Goal: Information Seeking & Learning: Learn about a topic

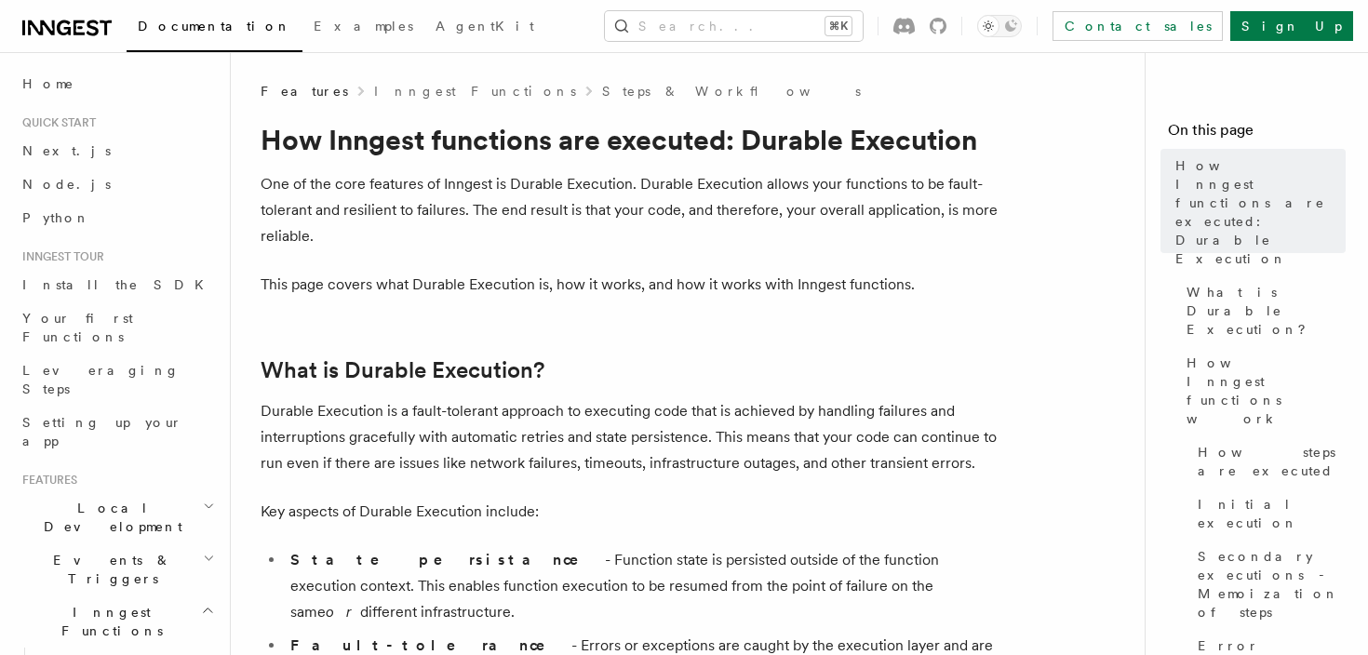
click at [548, 205] on p "One of the core features of Inngest is Durable Execution. Durable Execution all…" at bounding box center [633, 210] width 745 height 78
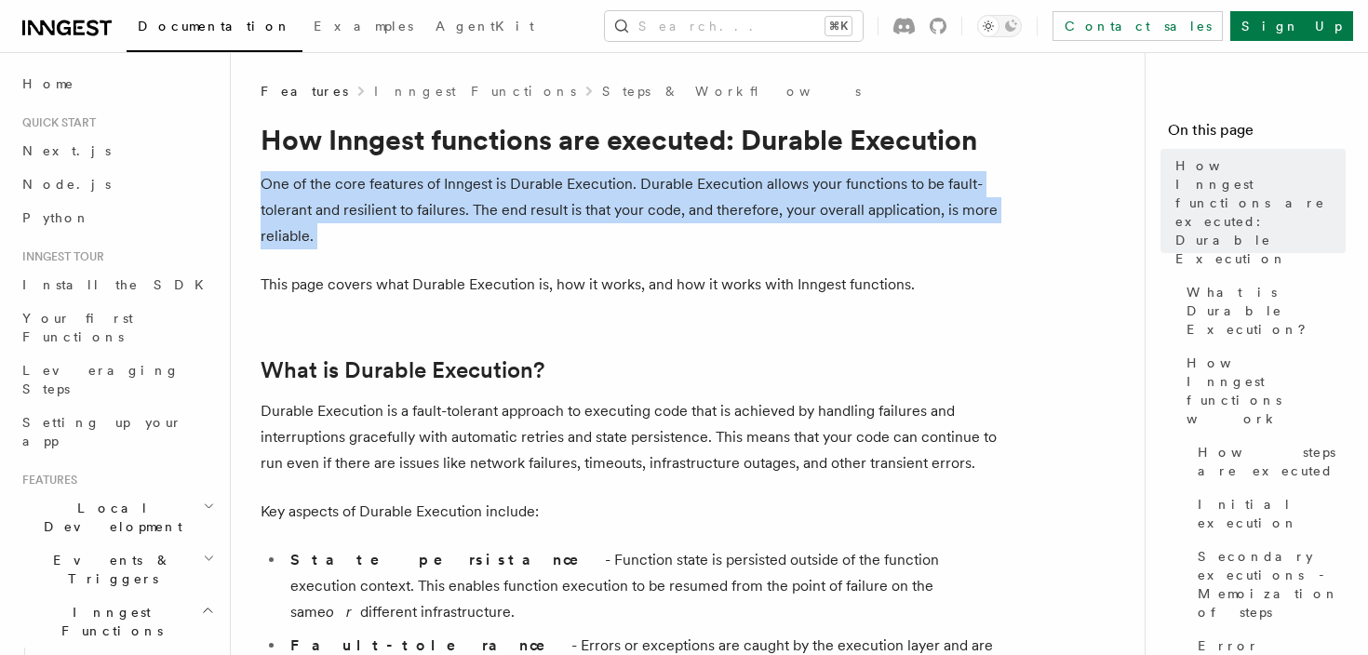
click at [548, 205] on p "One of the core features of Inngest is Durable Execution. Durable Execution all…" at bounding box center [633, 210] width 745 height 78
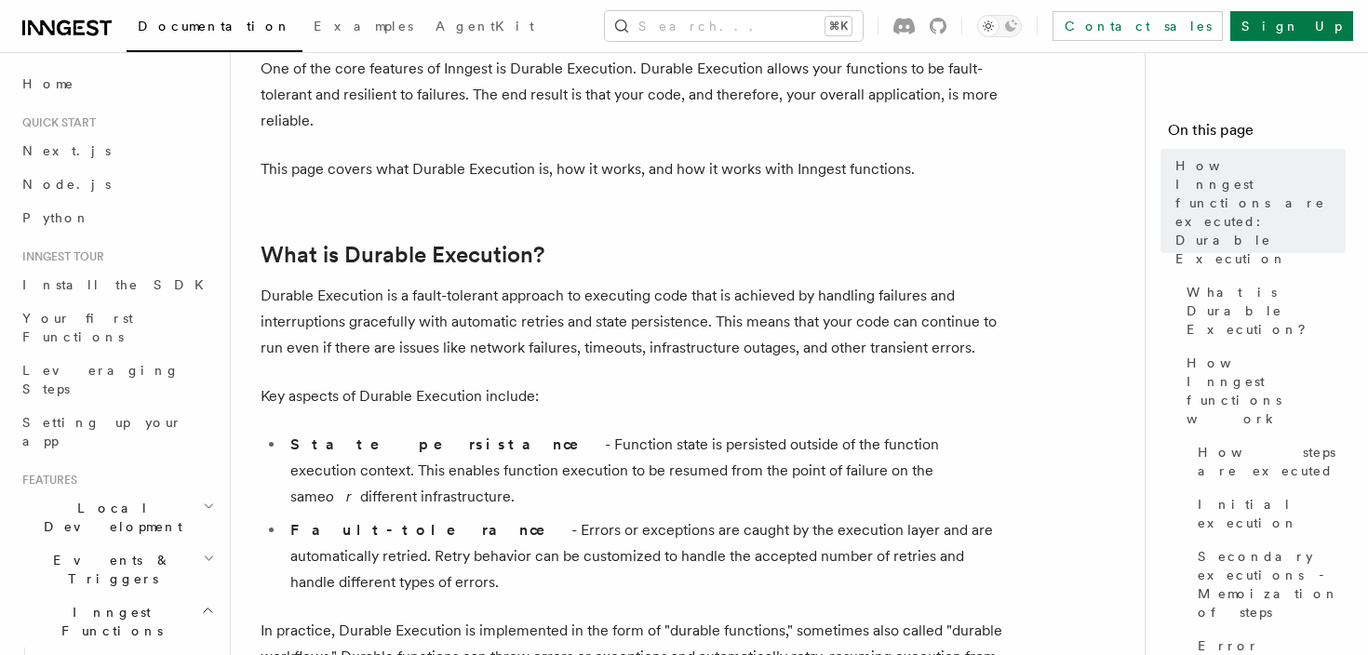
scroll to position [108, 0]
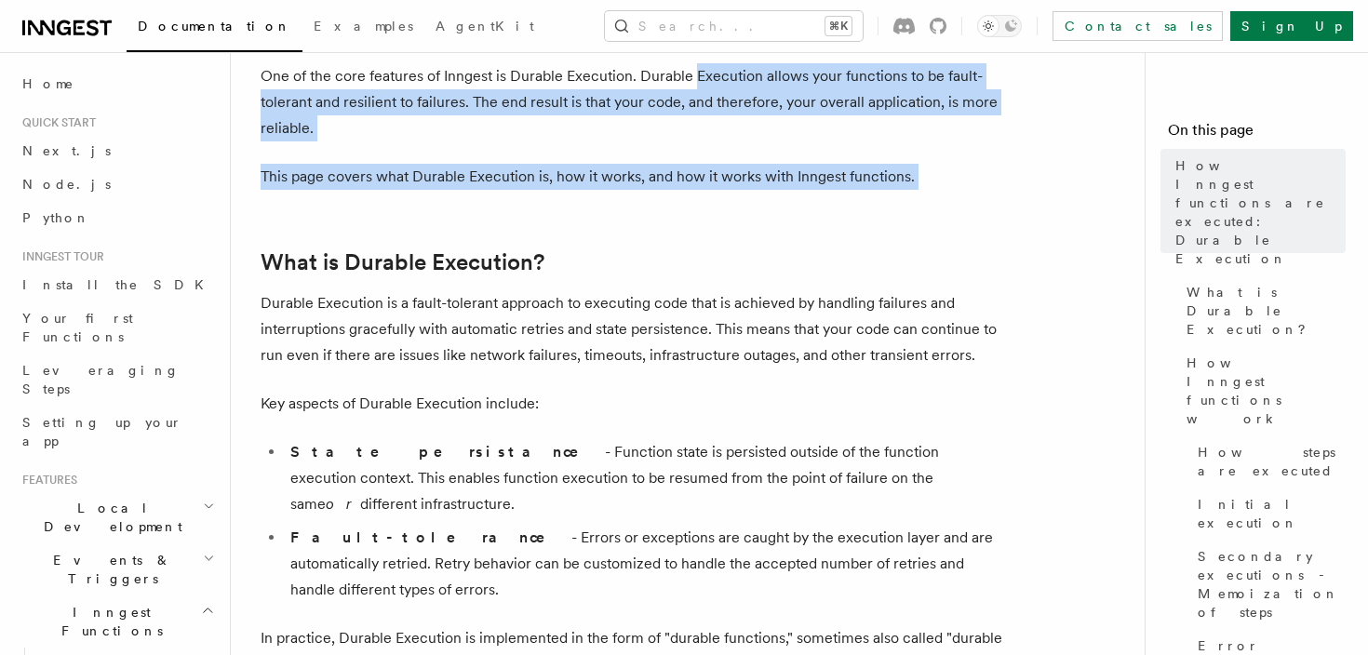
drag, startPoint x: 707, startPoint y: 222, endPoint x: 691, endPoint y: 84, distance: 138.7
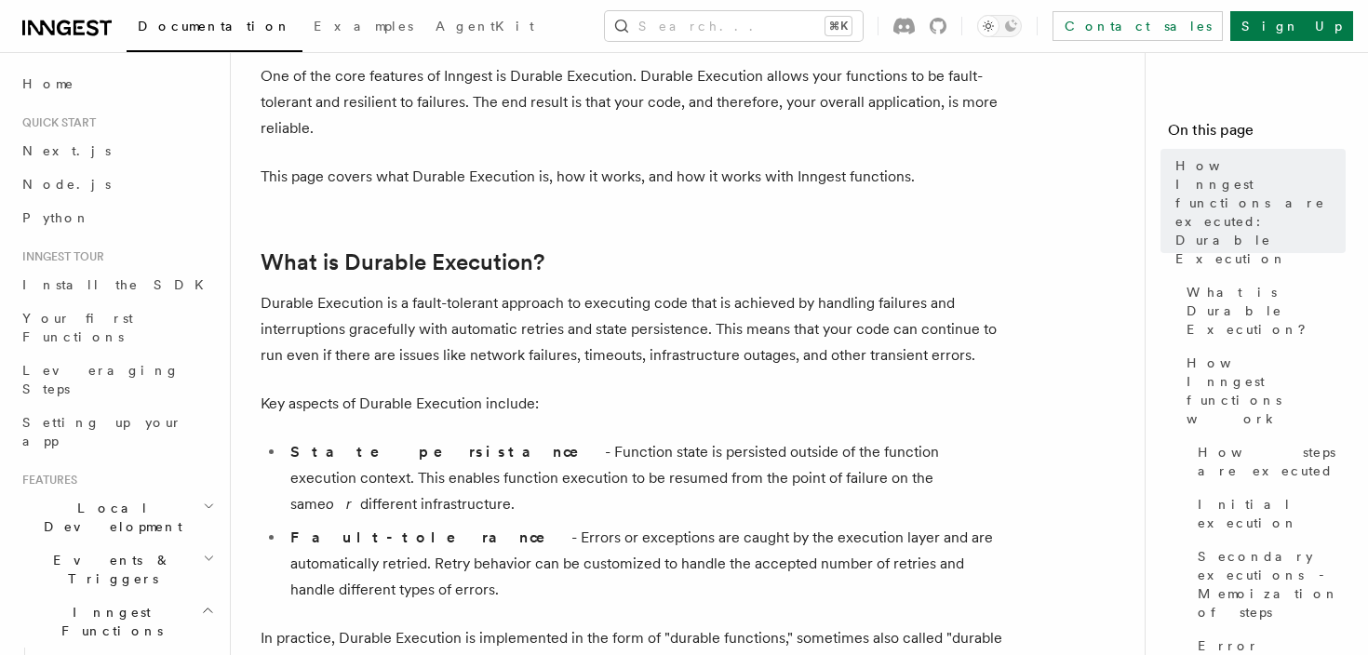
click at [672, 83] on p "One of the core features of Inngest is Durable Execution. Durable Execution all…" at bounding box center [633, 102] width 745 height 78
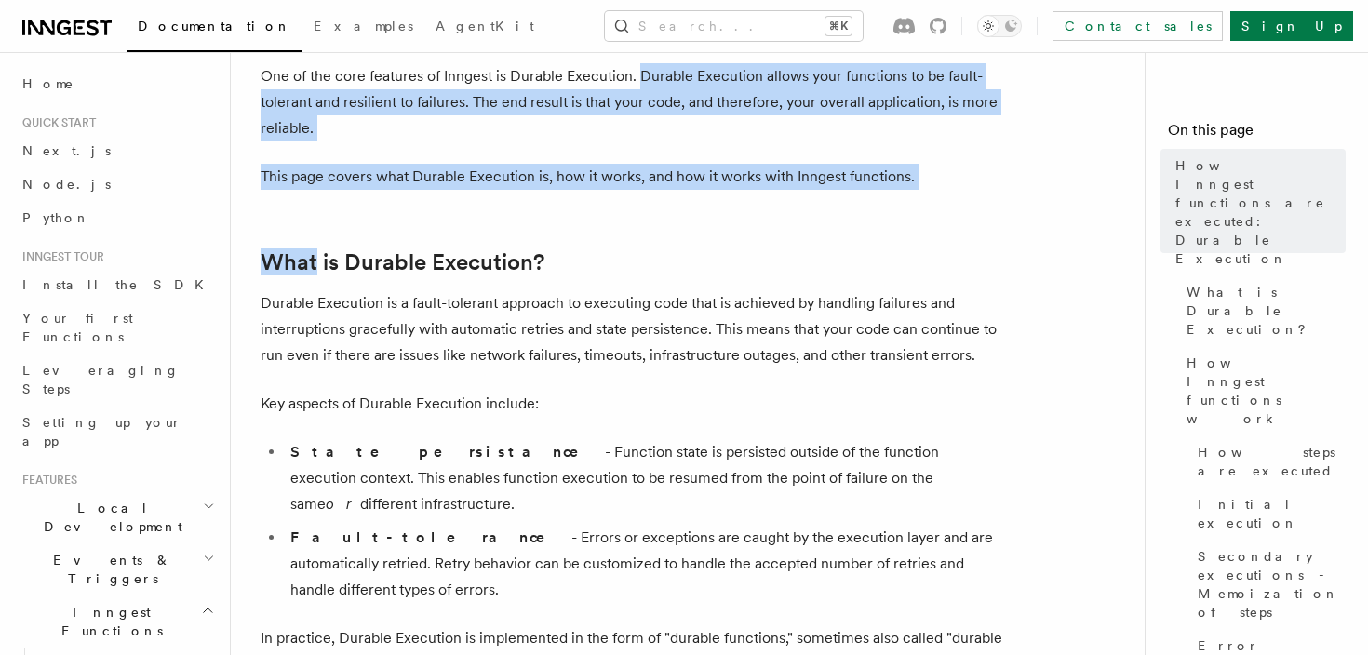
drag, startPoint x: 672, startPoint y: 83, endPoint x: 708, endPoint y: 218, distance: 139.8
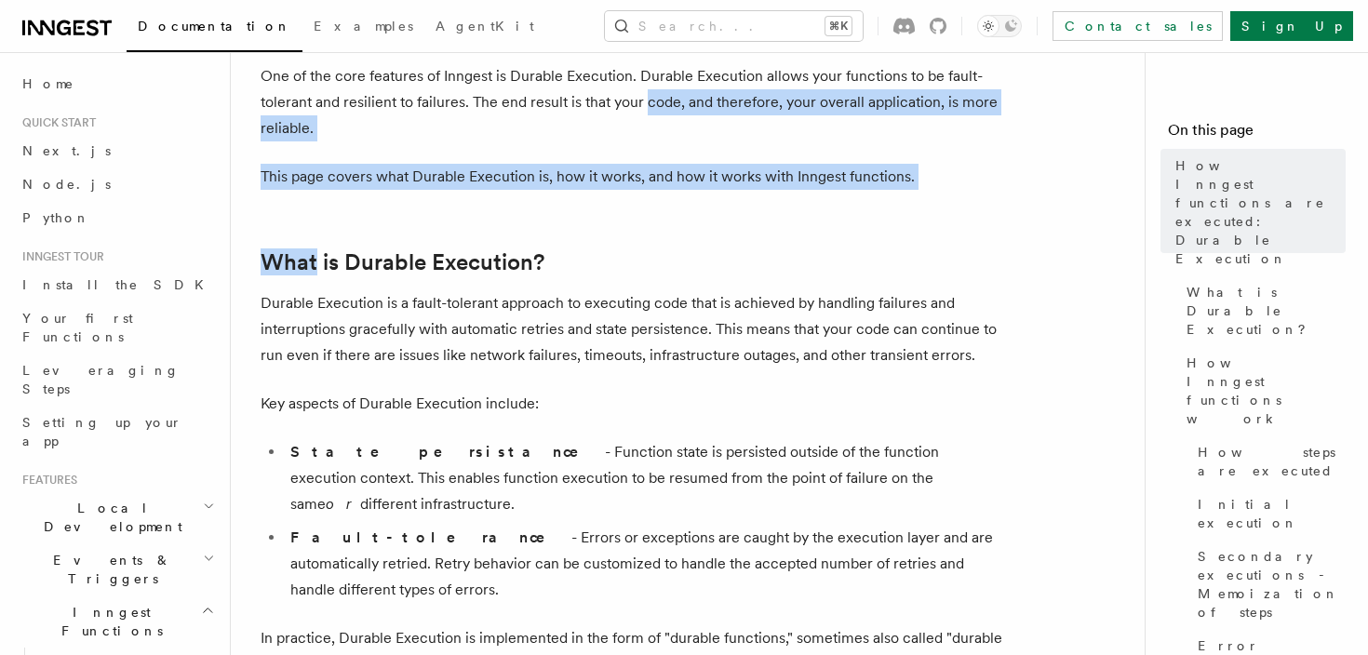
drag, startPoint x: 708, startPoint y: 218, endPoint x: 647, endPoint y: 89, distance: 142.4
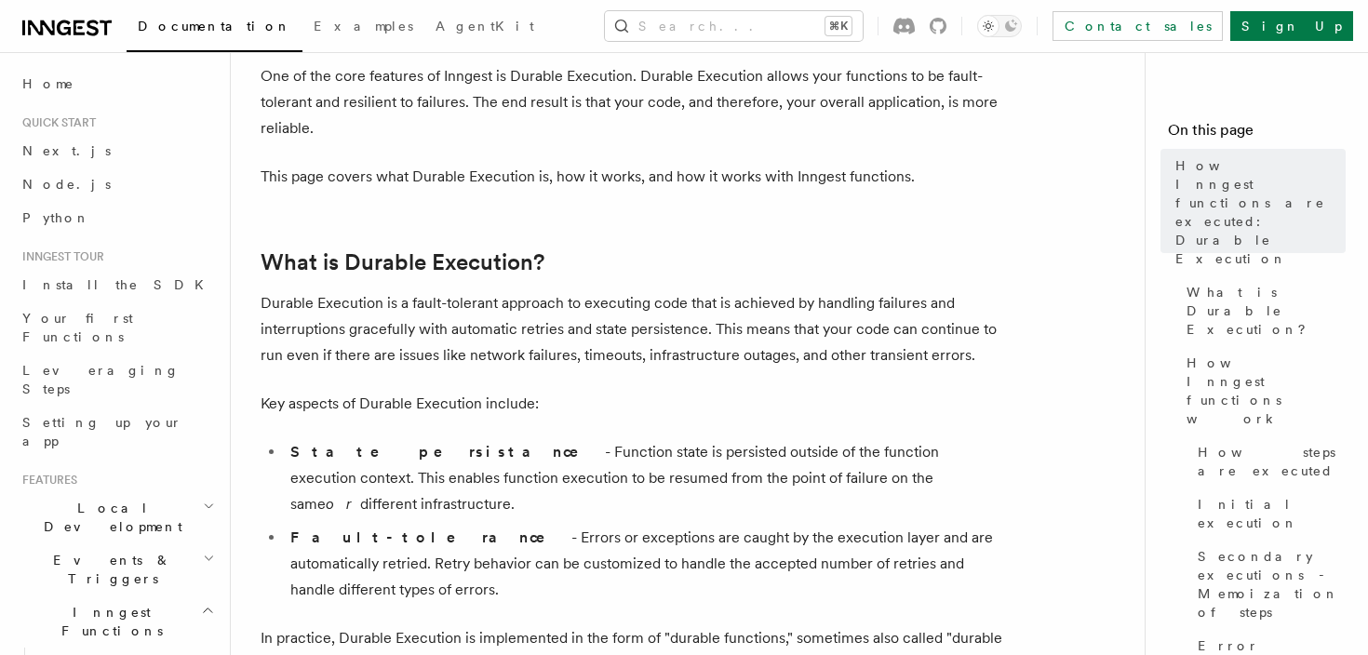
click at [652, 86] on p "One of the core features of Inngest is Durable Execution. Durable Execution all…" at bounding box center [633, 102] width 745 height 78
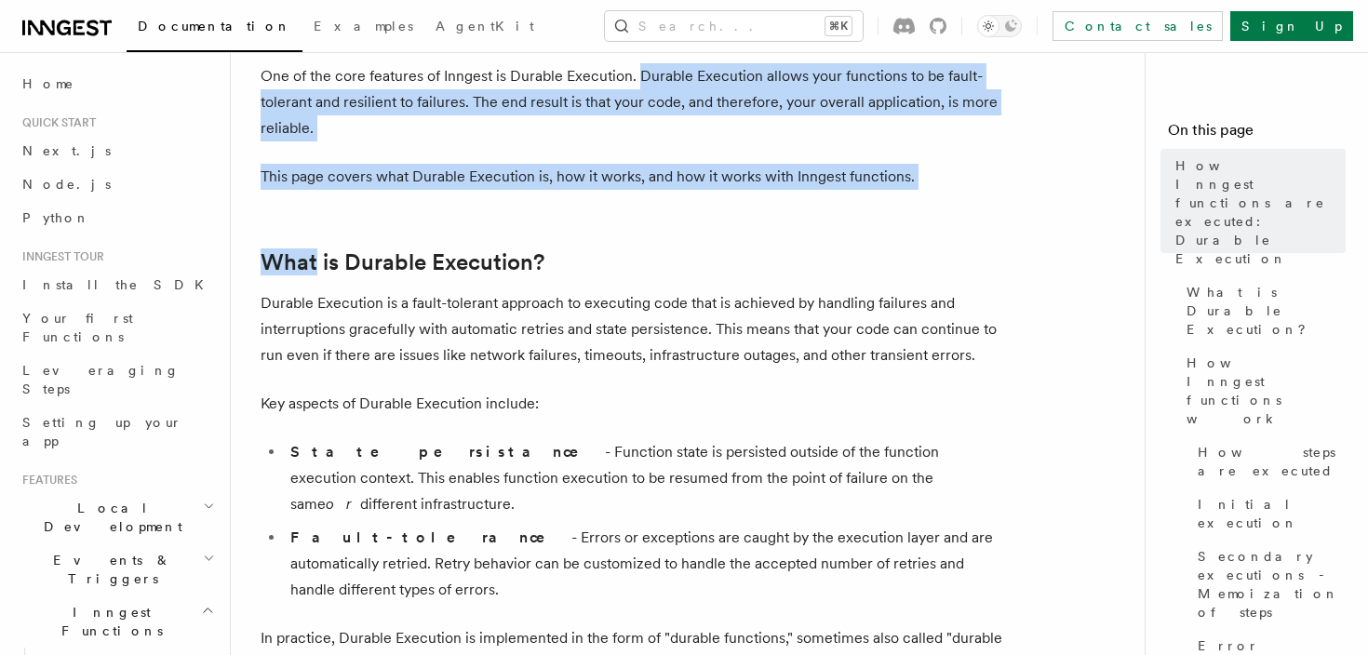
drag, startPoint x: 652, startPoint y: 86, endPoint x: 700, endPoint y: 209, distance: 132.1
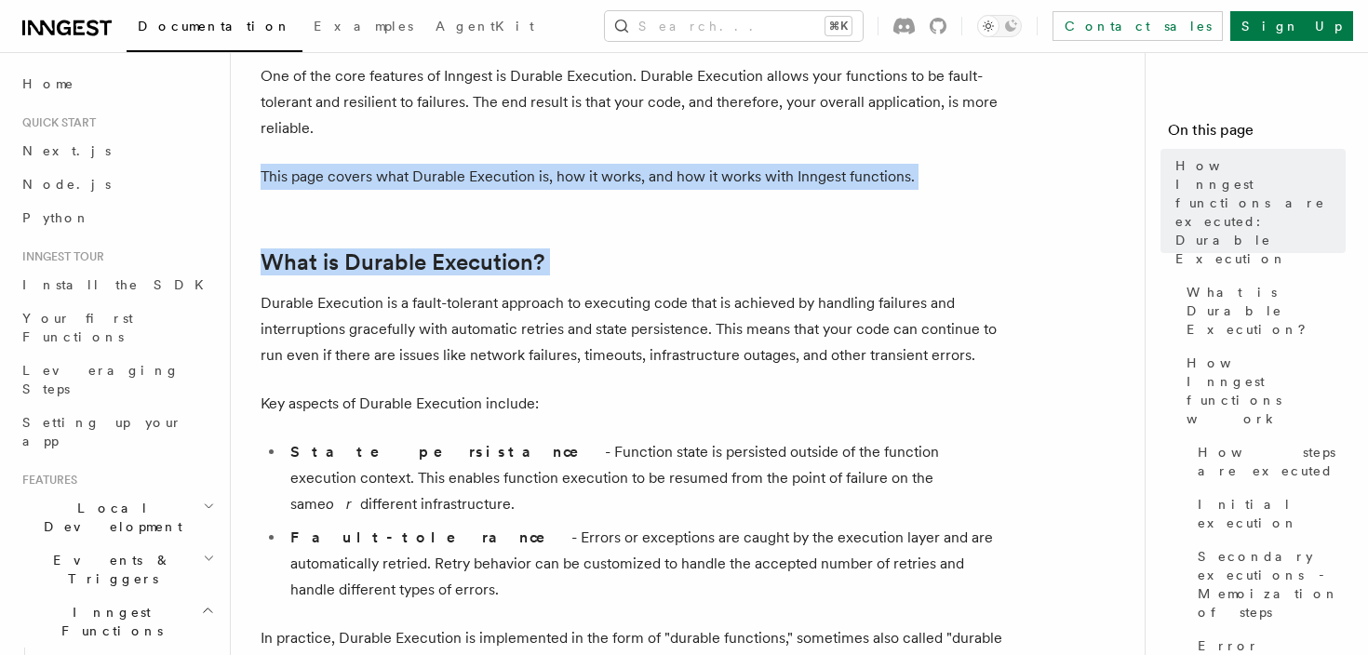
drag, startPoint x: 700, startPoint y: 209, endPoint x: 693, endPoint y: 185, distance: 24.4
click at [692, 184] on p "This page covers what Durable Execution is, how it works, and how it works with…" at bounding box center [633, 177] width 745 height 26
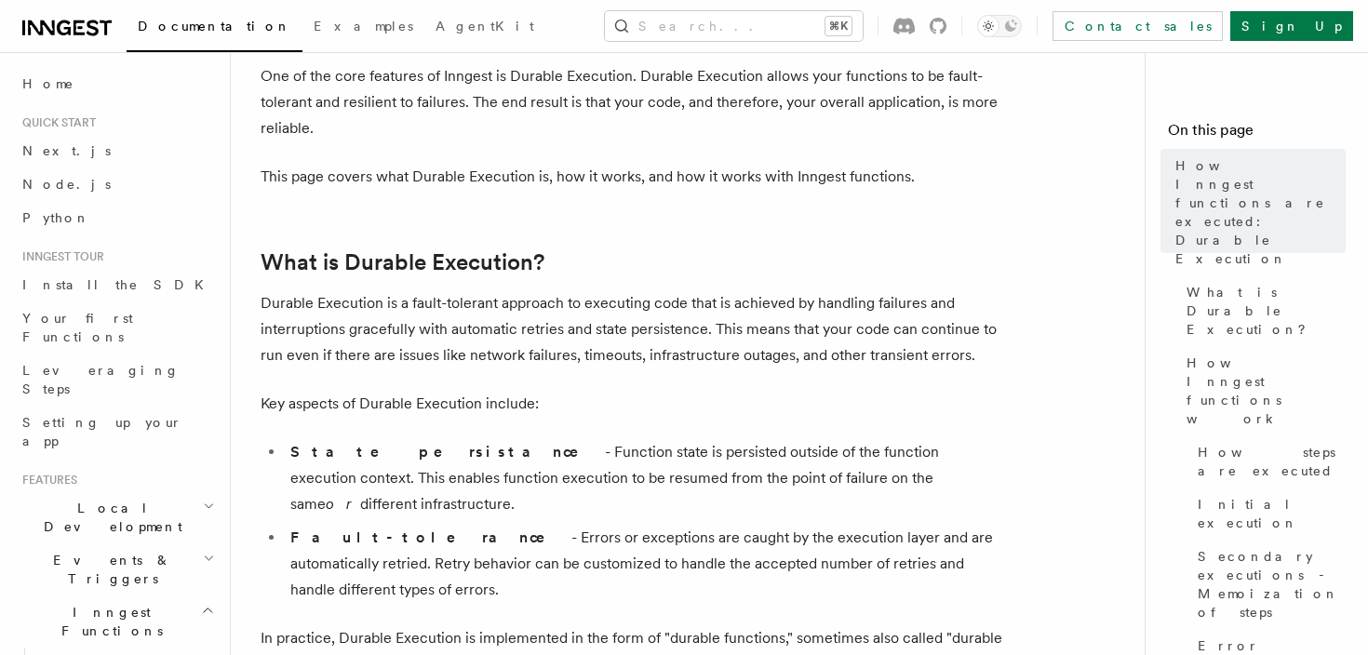
click at [692, 184] on p "This page covers what Durable Execution is, how it works, and how it works with…" at bounding box center [633, 177] width 745 height 26
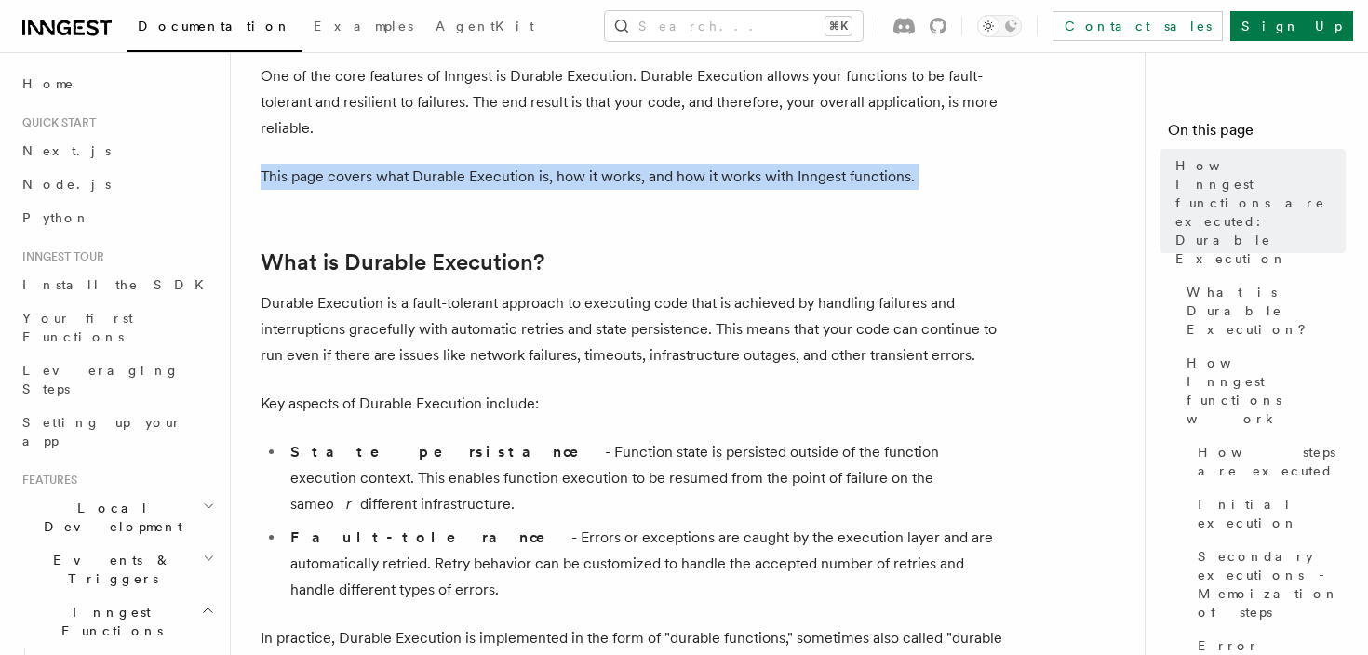
click at [674, 90] on p "One of the core features of Inngest is Durable Execution. Durable Execution all…" at bounding box center [633, 102] width 745 height 78
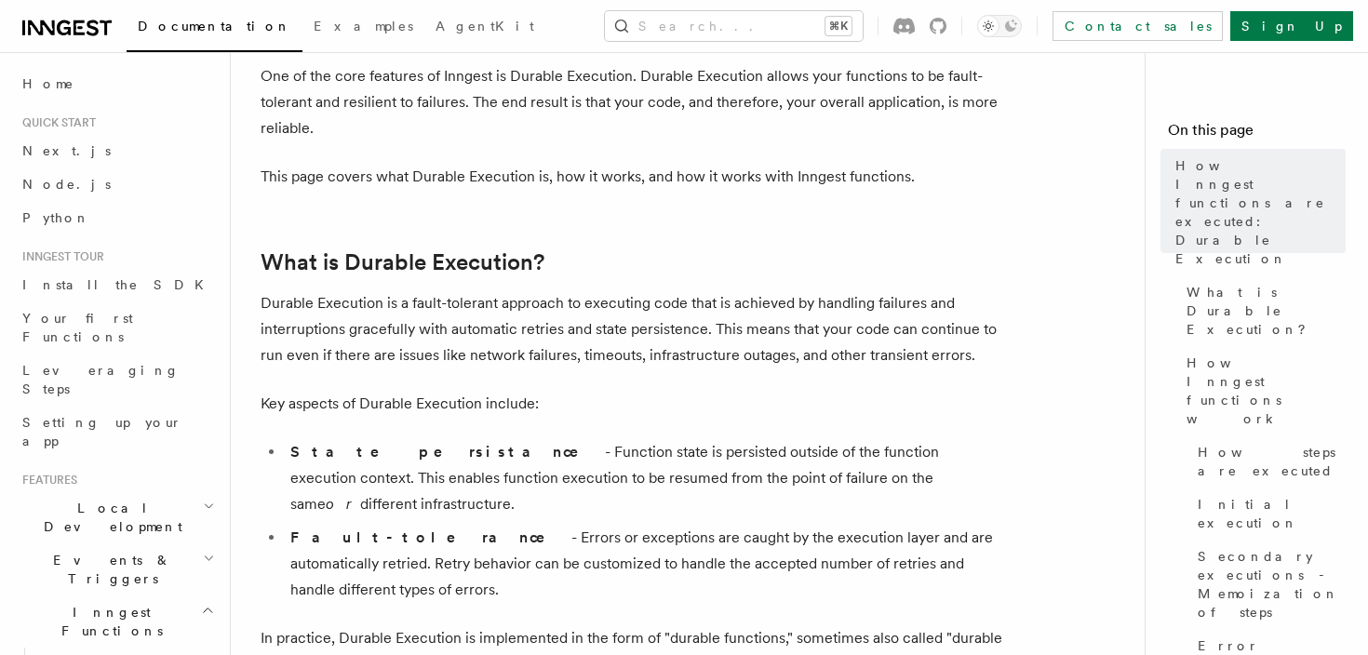
scroll to position [112, 0]
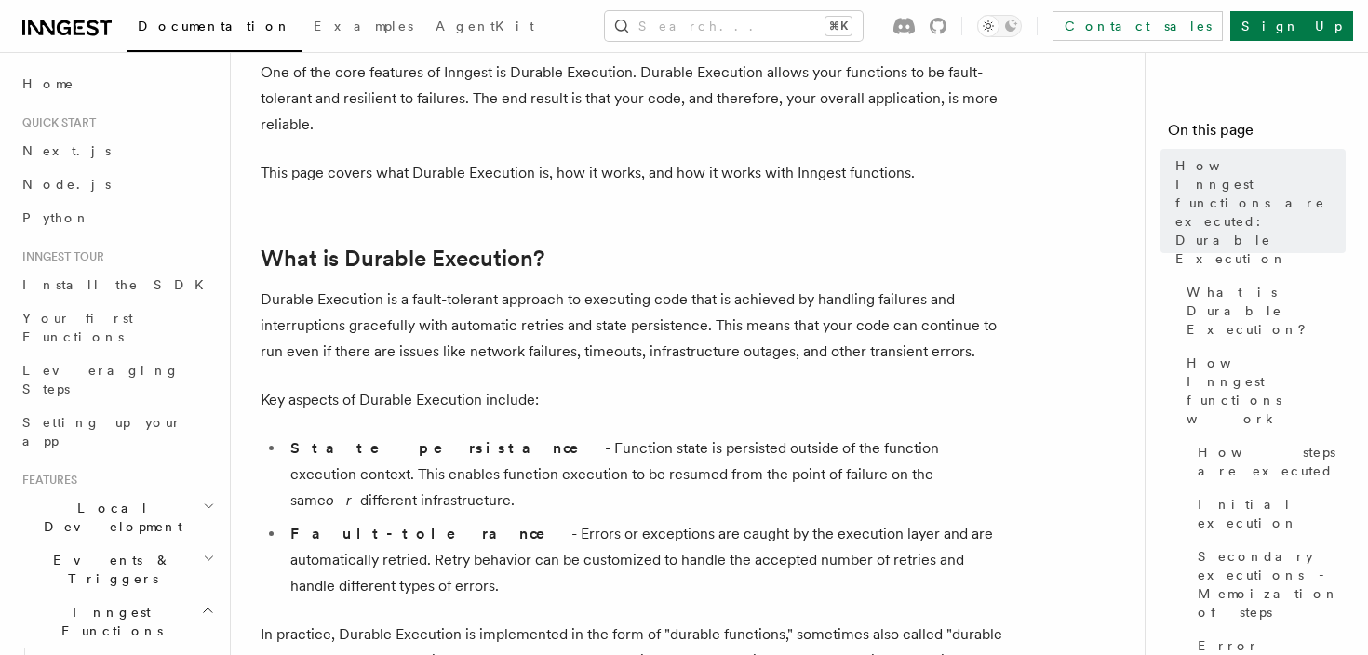
click at [670, 80] on p "One of the core features of Inngest is Durable Execution. Durable Execution all…" at bounding box center [633, 99] width 745 height 78
click at [655, 88] on p "One of the core features of Inngest is Durable Execution. Durable Execution all…" at bounding box center [633, 99] width 745 height 78
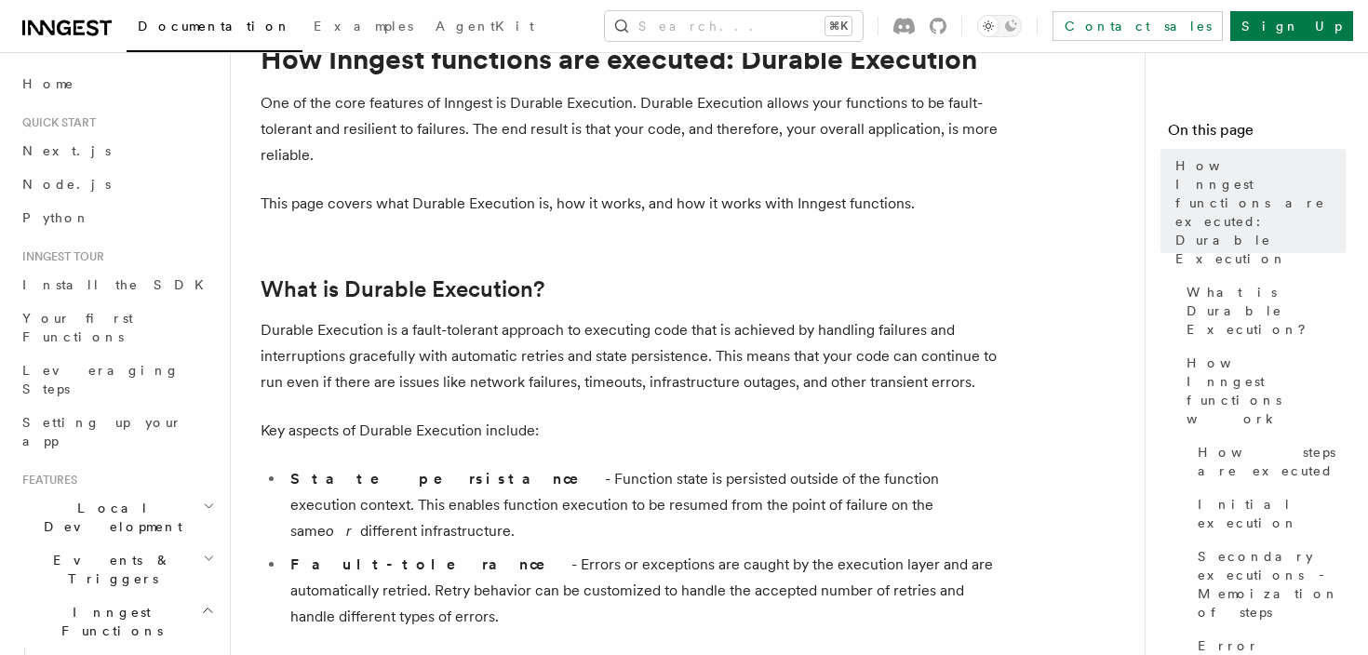
scroll to position [82, 0]
drag, startPoint x: 653, startPoint y: 143, endPoint x: 650, endPoint y: 112, distance: 31.8
click at [650, 113] on p "One of the core features of Inngest is Durable Execution. Durable Execution all…" at bounding box center [633, 128] width 745 height 78
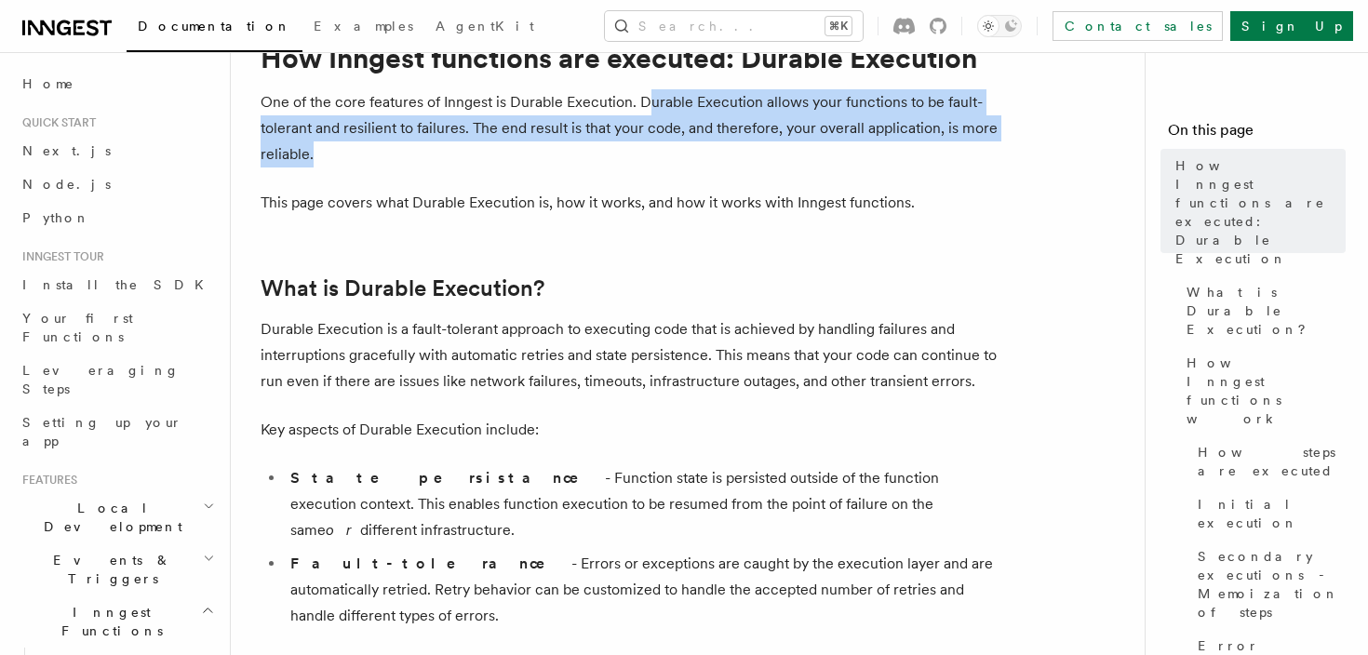
click at [650, 112] on p "One of the core features of Inngest is Durable Execution. Durable Execution all…" at bounding box center [633, 128] width 745 height 78
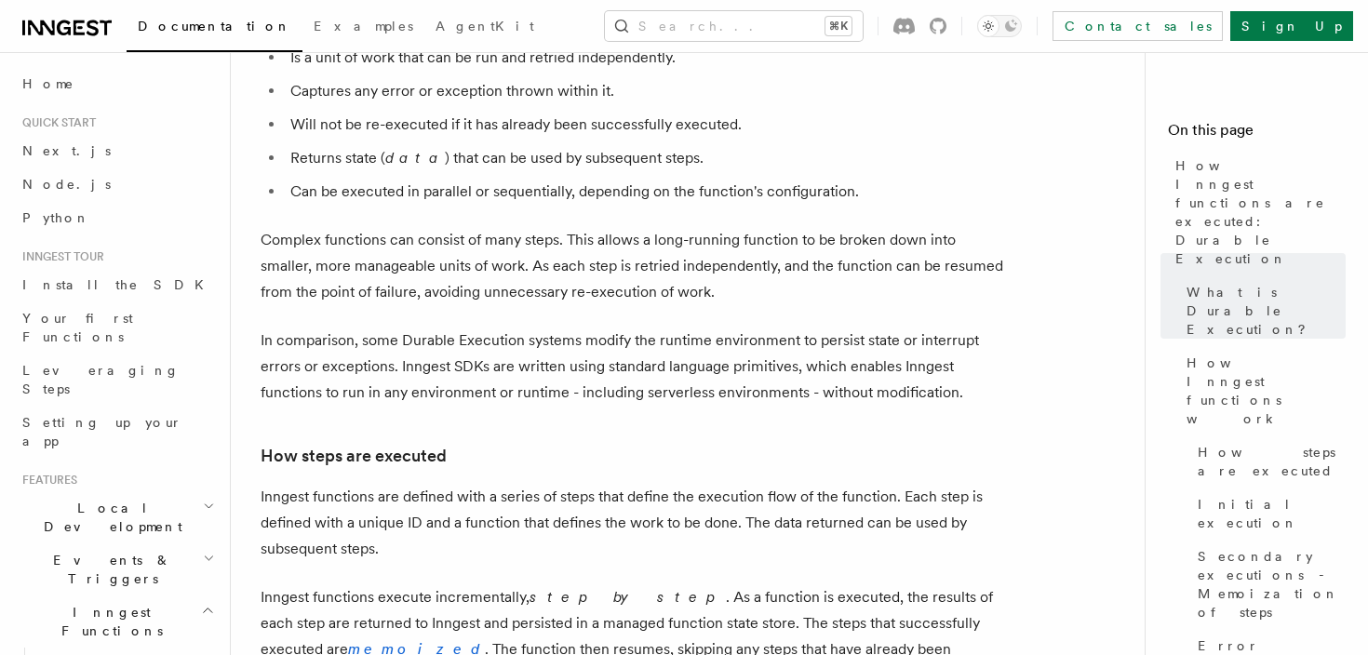
scroll to position [1009, 0]
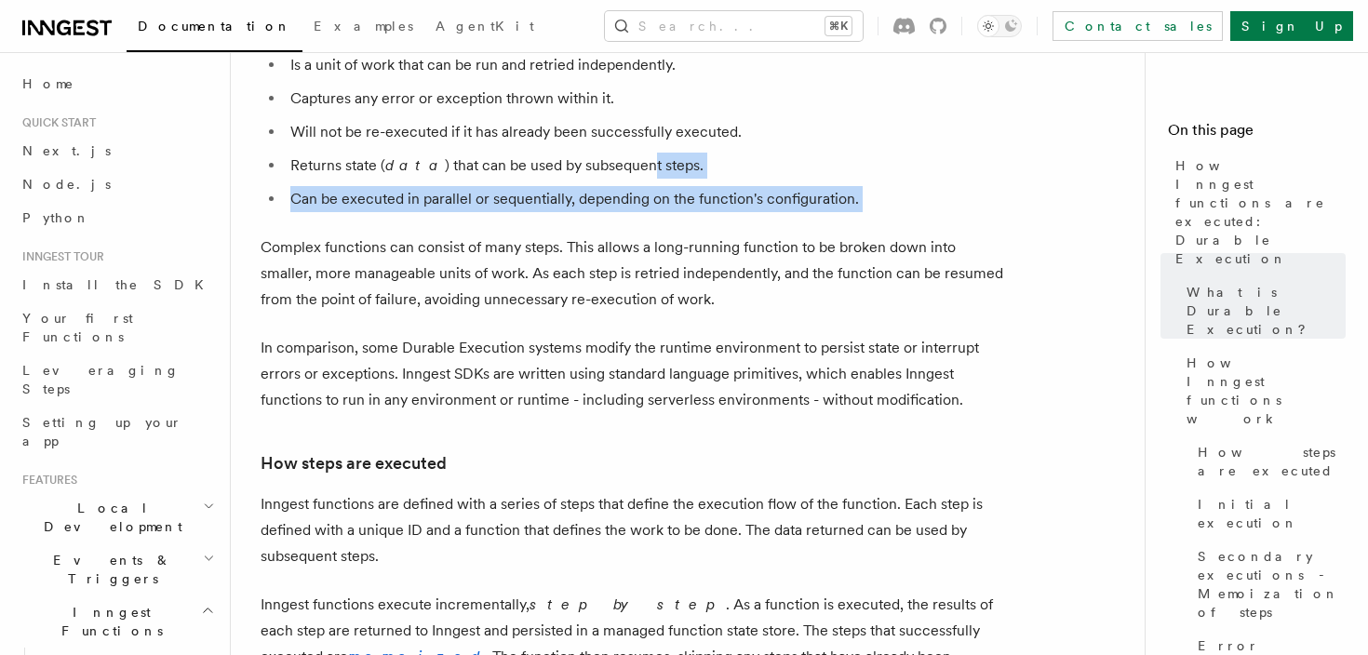
drag, startPoint x: 642, startPoint y: 174, endPoint x: 623, endPoint y: 110, distance: 67.1
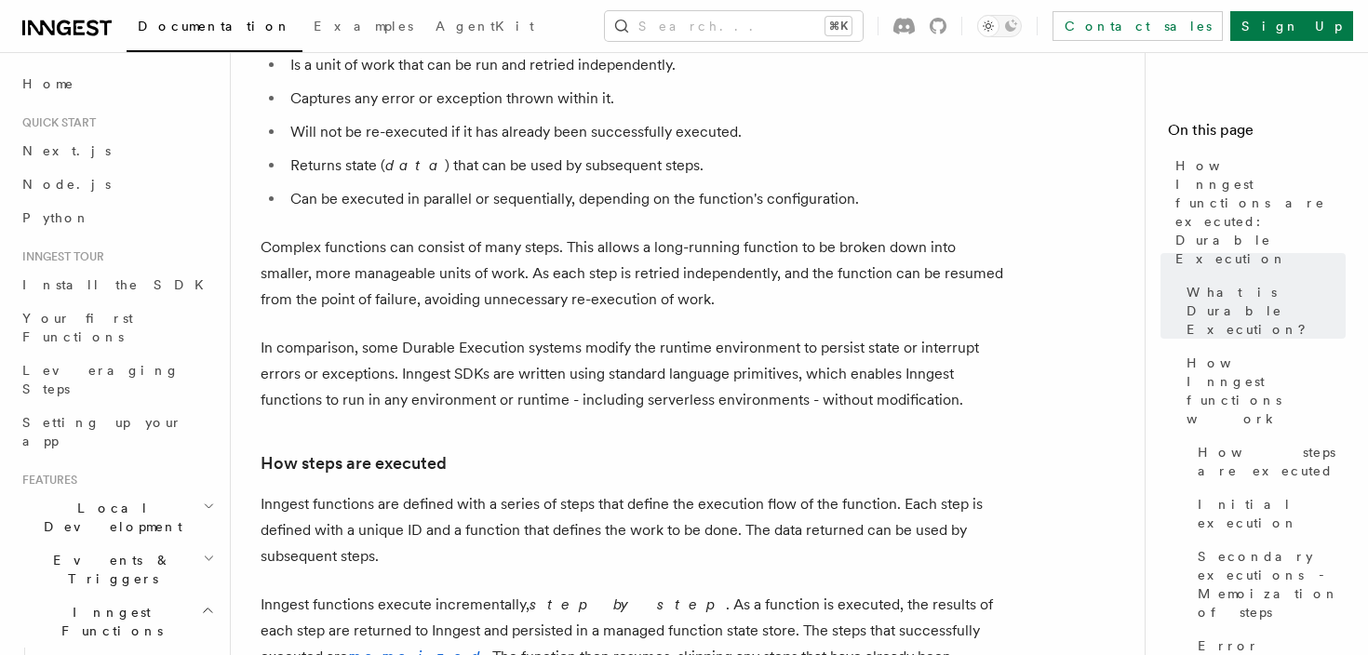
click at [623, 153] on li "Returns state ( data ) that can be used by subsequent steps." at bounding box center [645, 166] width 720 height 26
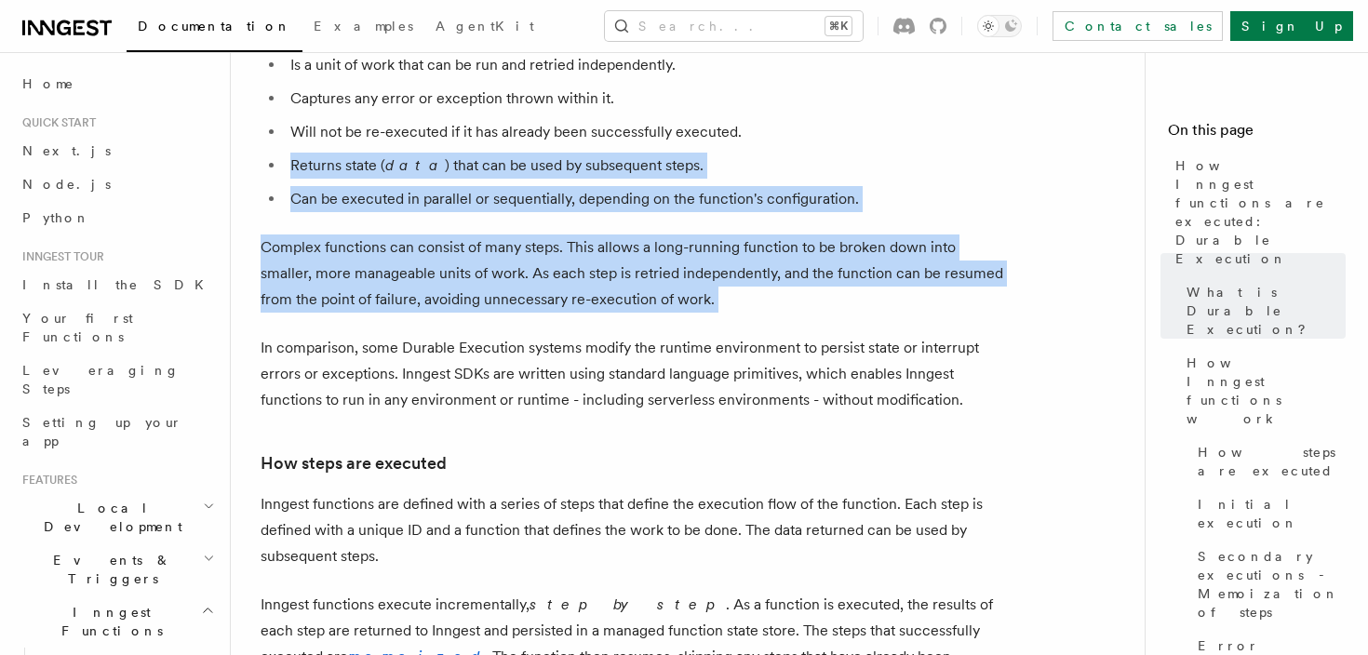
drag, startPoint x: 623, startPoint y: 108, endPoint x: 636, endPoint y: 176, distance: 69.2
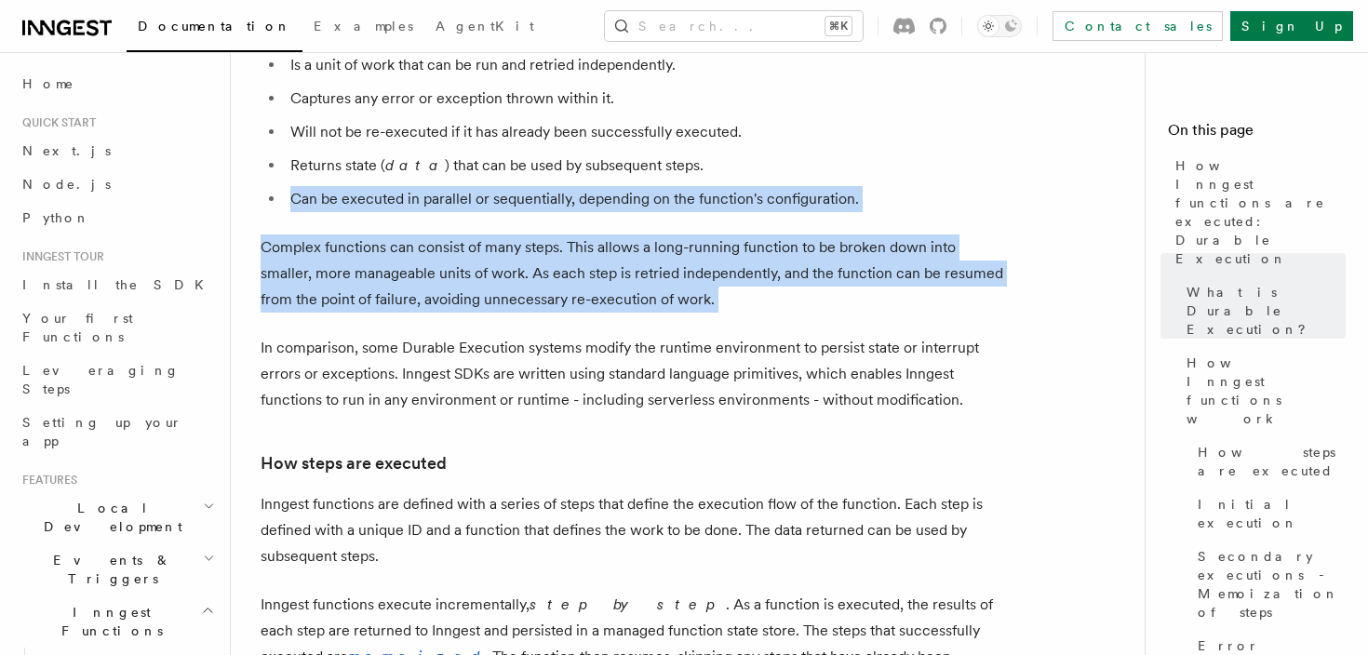
drag, startPoint x: 636, startPoint y: 176, endPoint x: 632, endPoint y: 128, distance: 47.6
click at [632, 128] on ul "Is a unit of work that can be run and retried independently. Captures any error…" at bounding box center [633, 132] width 745 height 160
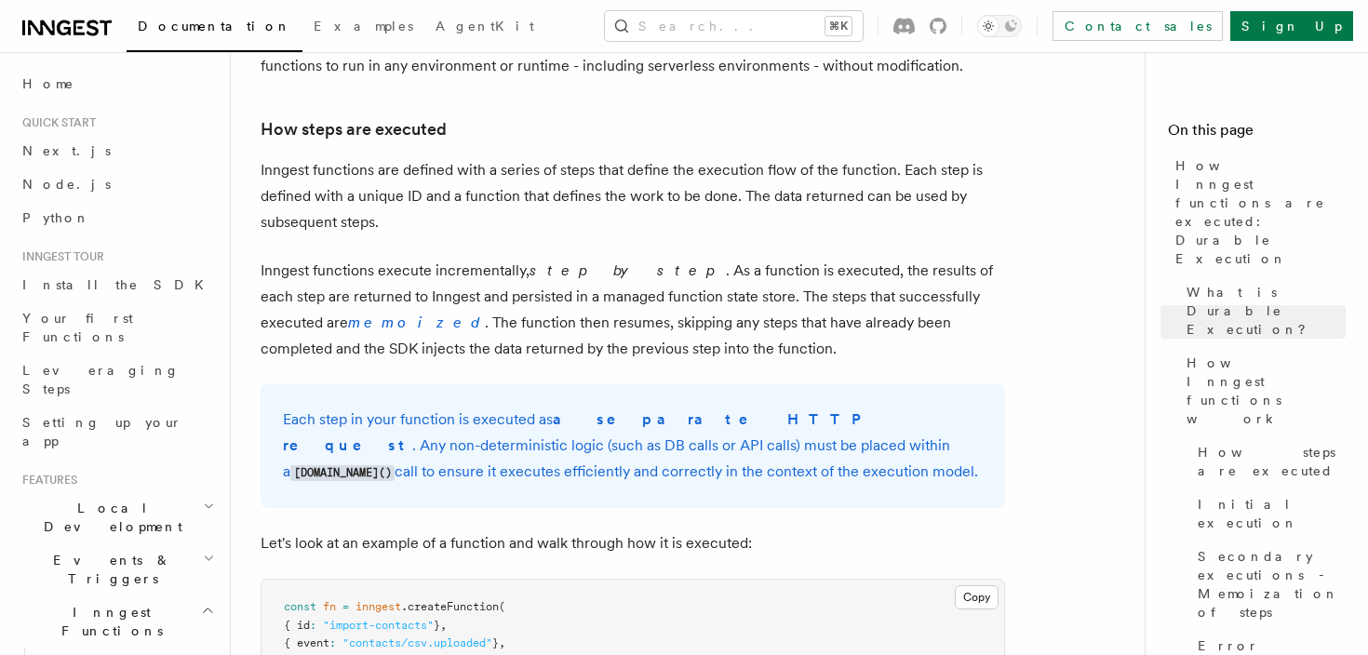
scroll to position [1344, 0]
click at [627, 161] on p "Inngest functions are defined with a series of steps that define the execution …" at bounding box center [633, 195] width 745 height 78
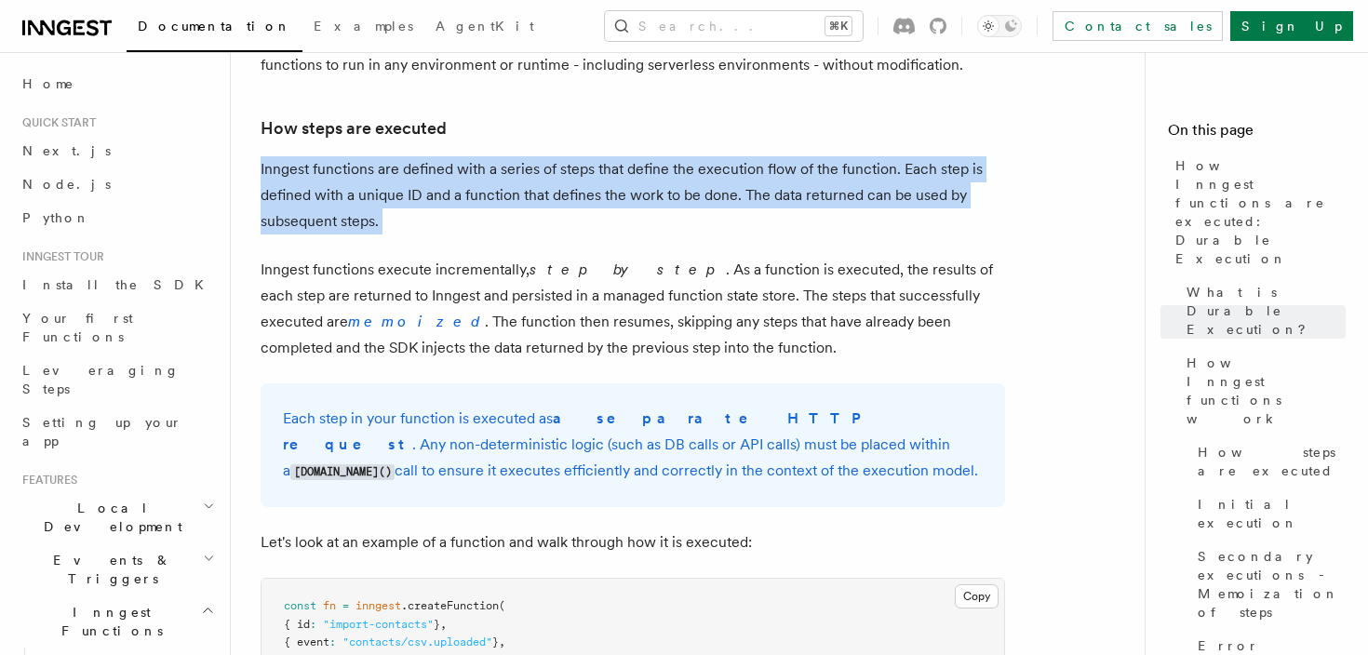
click at [627, 161] on p "Inngest functions are defined with a series of steps that define the execution …" at bounding box center [633, 195] width 745 height 78
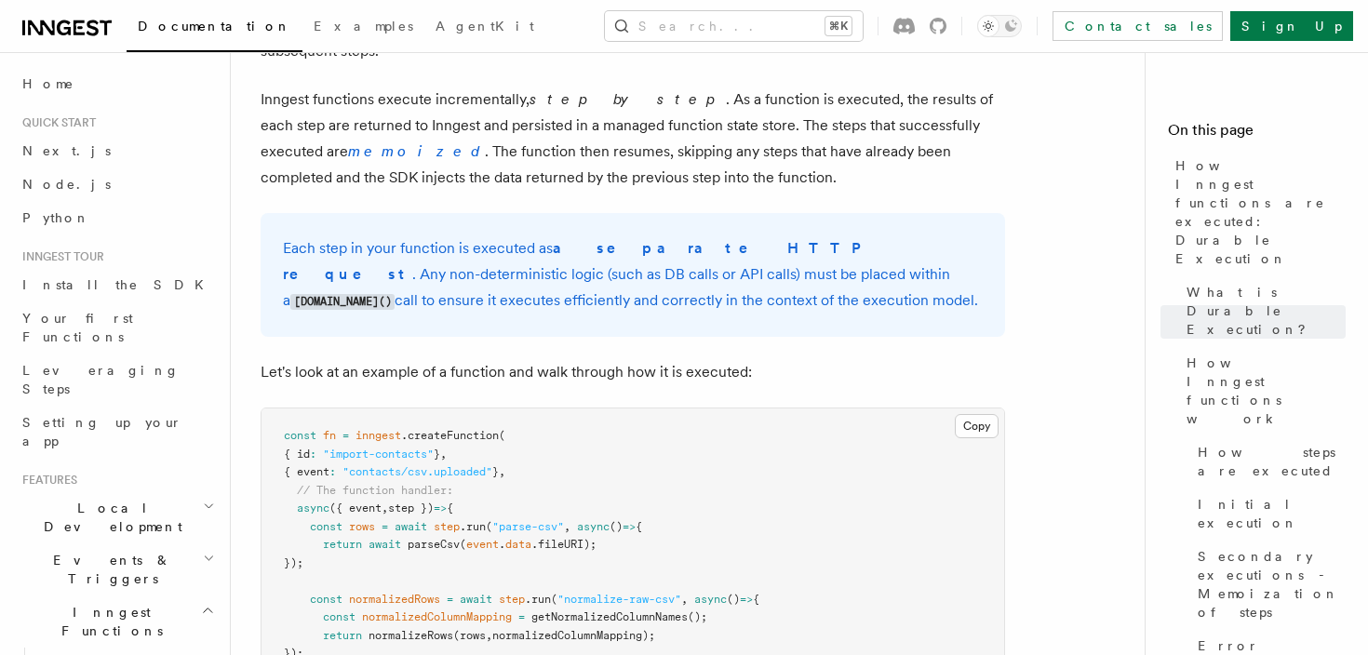
scroll to position [1521, 0]
